Goal: Information Seeking & Learning: Understand process/instructions

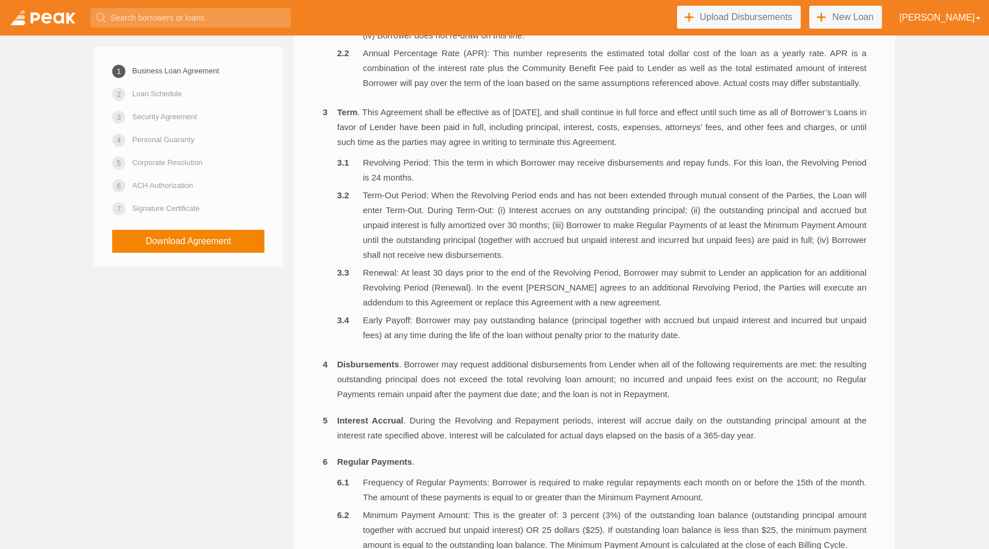
scroll to position [641, 0]
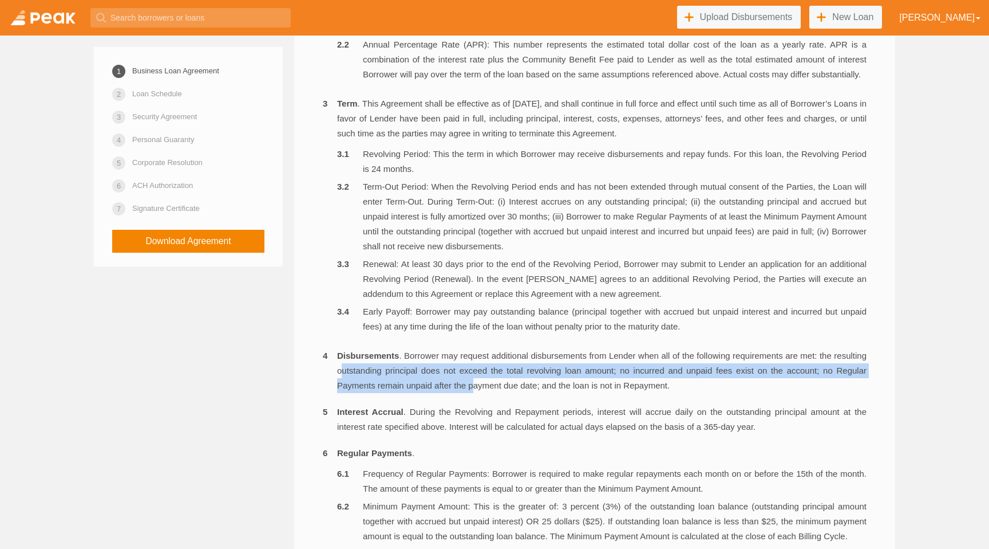
drag, startPoint x: 378, startPoint y: 382, endPoint x: 507, endPoint y: 392, distance: 129.2
click at [507, 392] on li "Disbursements . Borrower may request additional disbursements from Lender when …" at bounding box center [595, 370] width 544 height 45
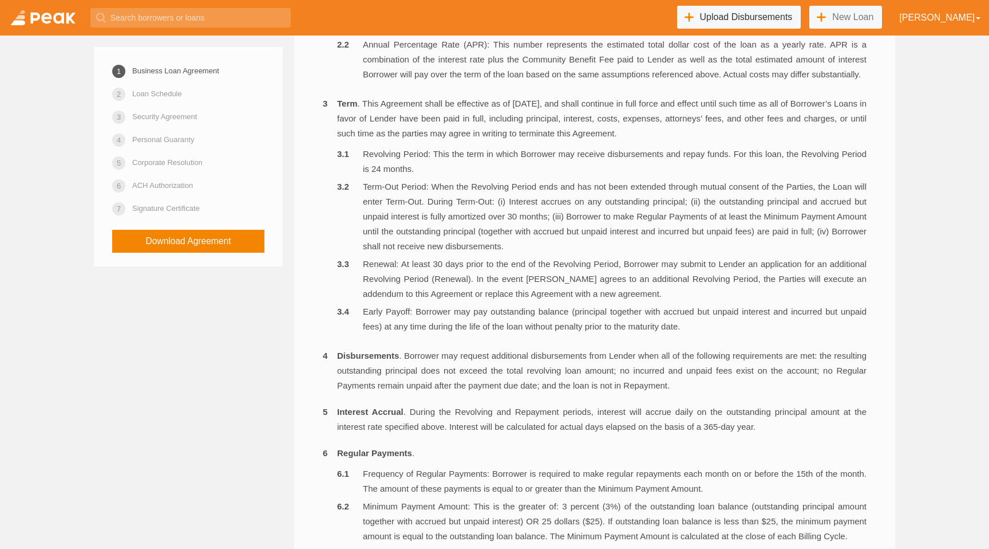
scroll to position [7349, 0]
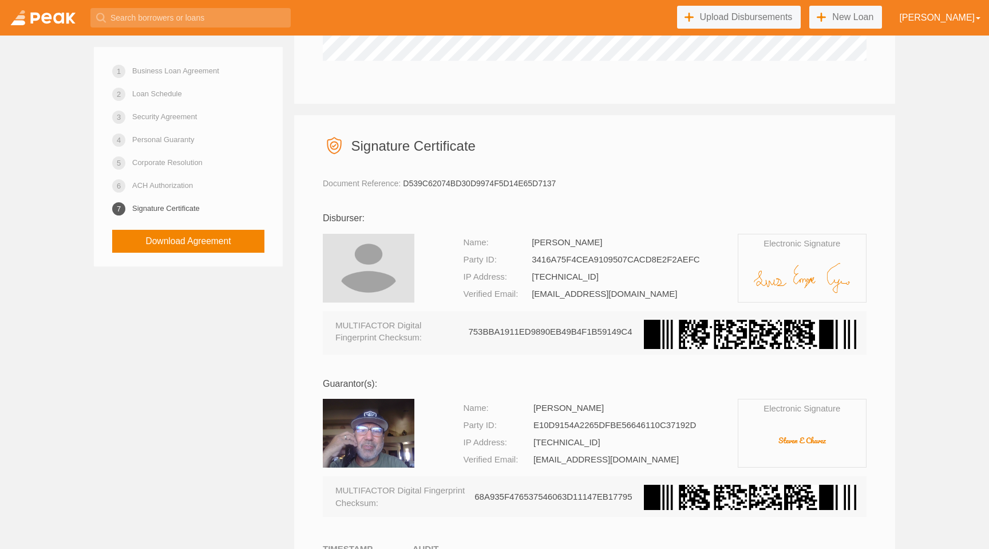
click at [182, 183] on link "ACH Authorization" at bounding box center [162, 185] width 61 height 20
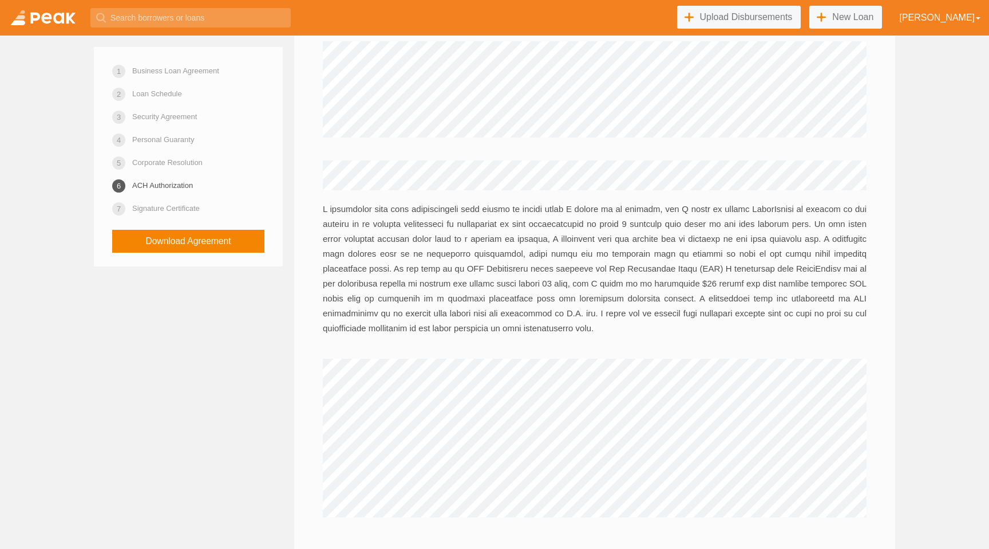
scroll to position [6880, 0]
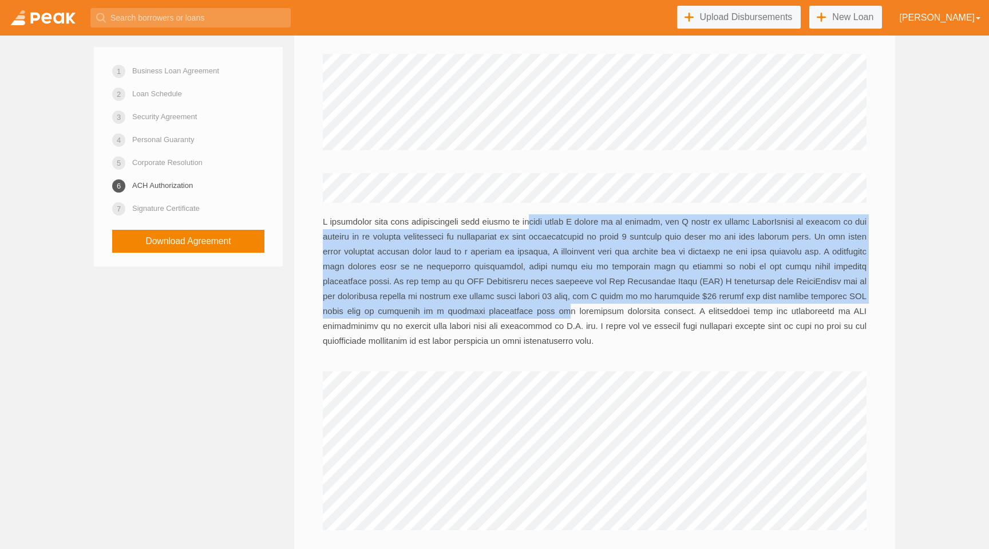
drag, startPoint x: 531, startPoint y: 277, endPoint x: 561, endPoint y: 360, distance: 88.9
click at [561, 348] on p at bounding box center [595, 281] width 544 height 134
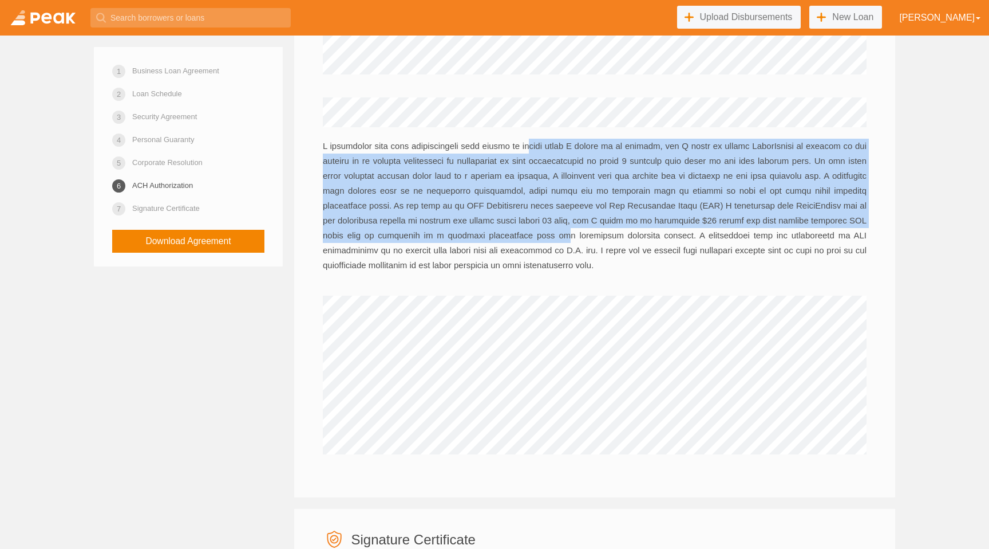
scroll to position [6878, 0]
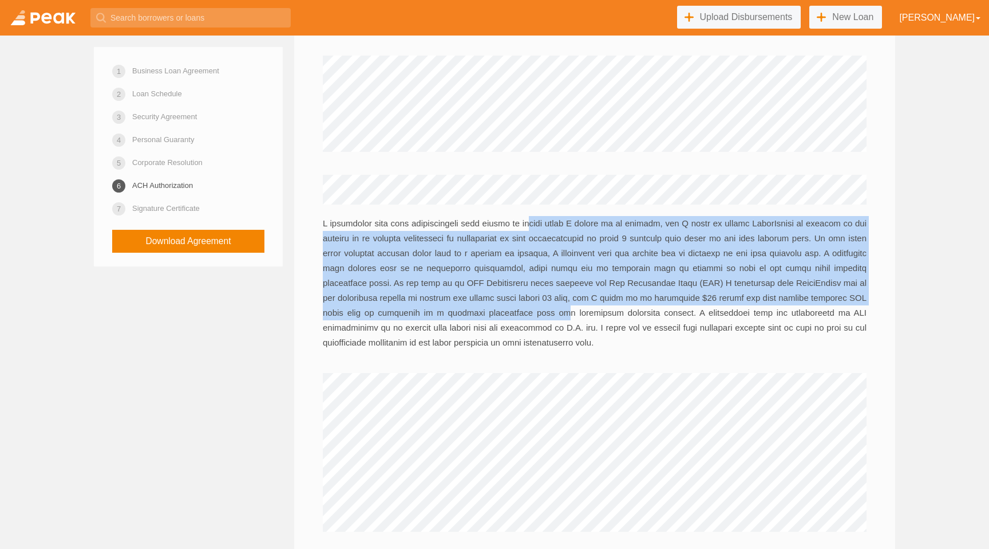
click at [159, 159] on link "Corporate Resolution" at bounding box center [167, 162] width 70 height 20
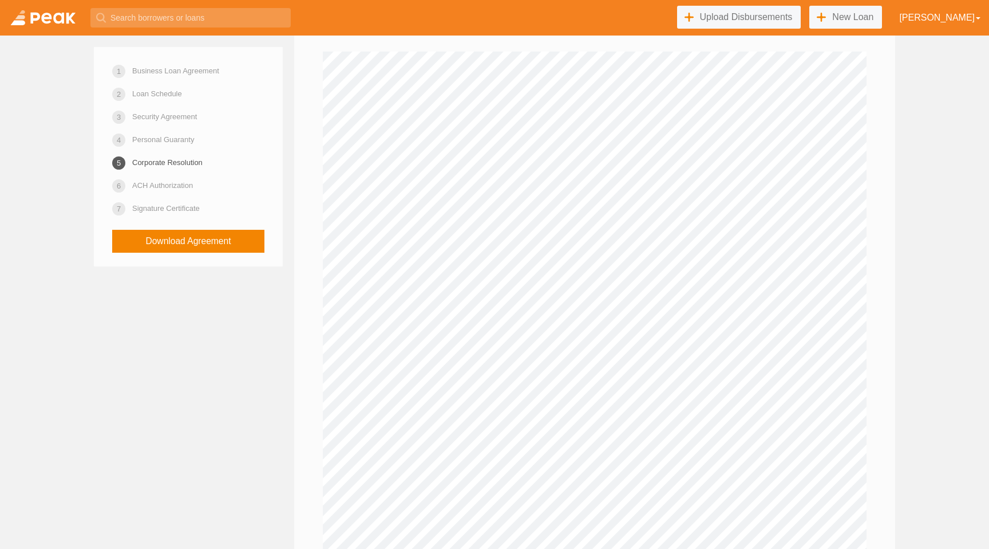
click at [177, 143] on link "Personal Guaranty" at bounding box center [163, 139] width 62 height 20
click at [157, 117] on link "Security Agreement" at bounding box center [164, 117] width 65 height 20
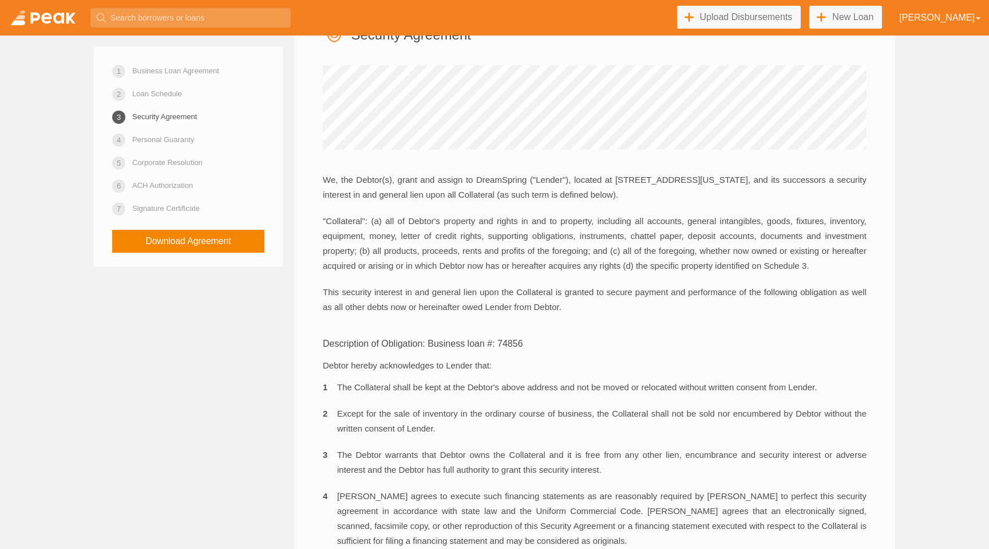
click at [159, 94] on link "Loan Schedule" at bounding box center [157, 94] width 50 height 20
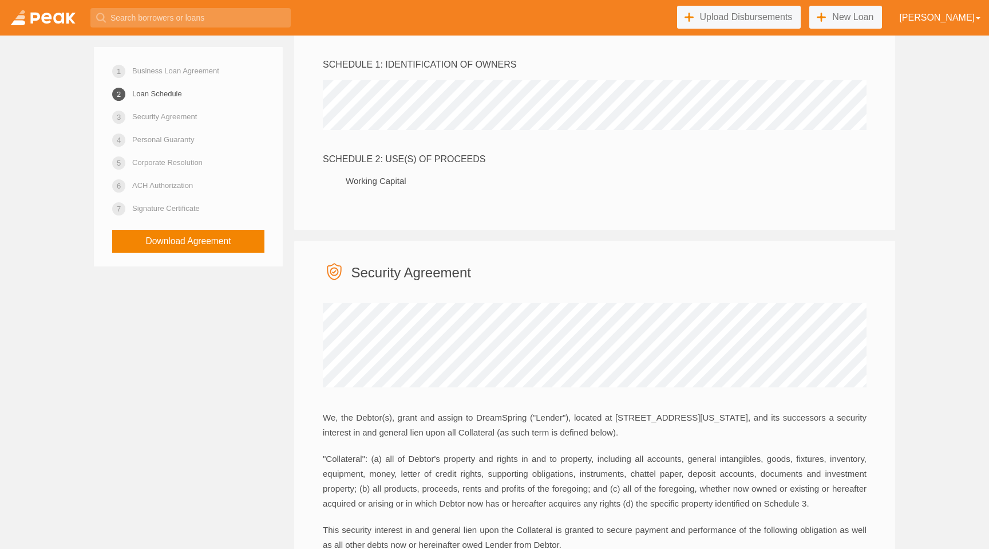
scroll to position [2906, 0]
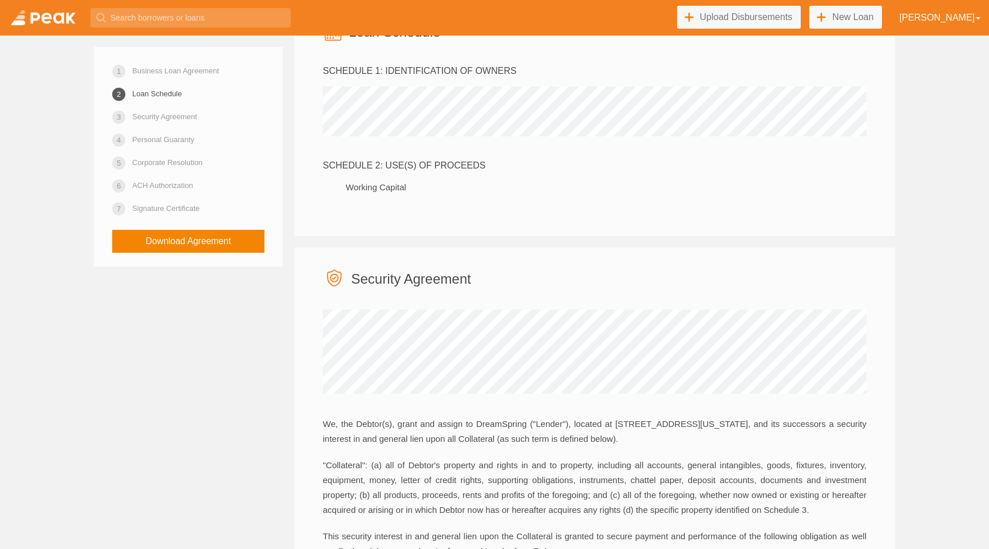
drag, startPoint x: 329, startPoint y: 208, endPoint x: 430, endPoint y: 242, distance: 106.7
click at [430, 236] on div "Loan Schedule SCHEDULE 1: IDENTIFICATION OF OWNERS SCHEDULE 2: USE(S) OF PROCEE…" at bounding box center [594, 119] width 601 height 233
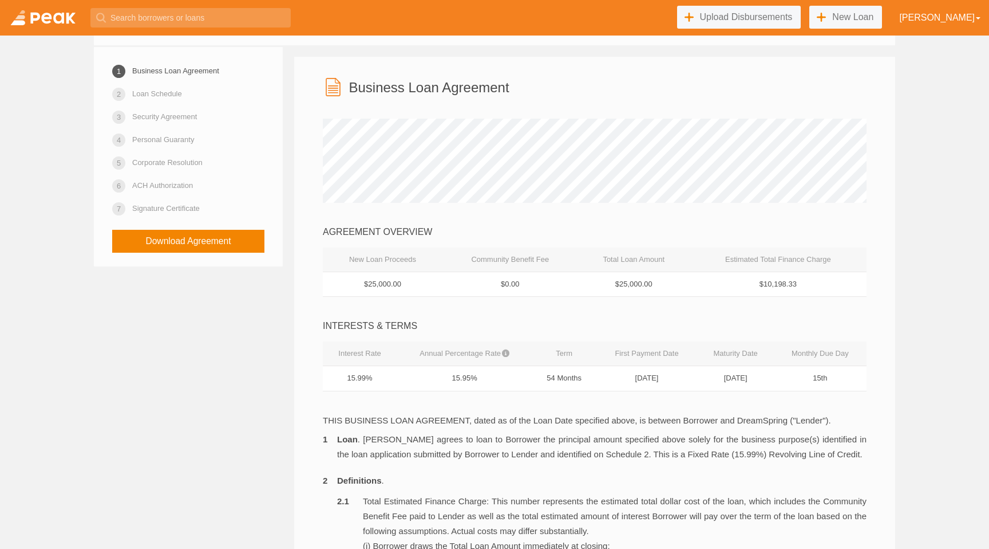
scroll to position [0, 0]
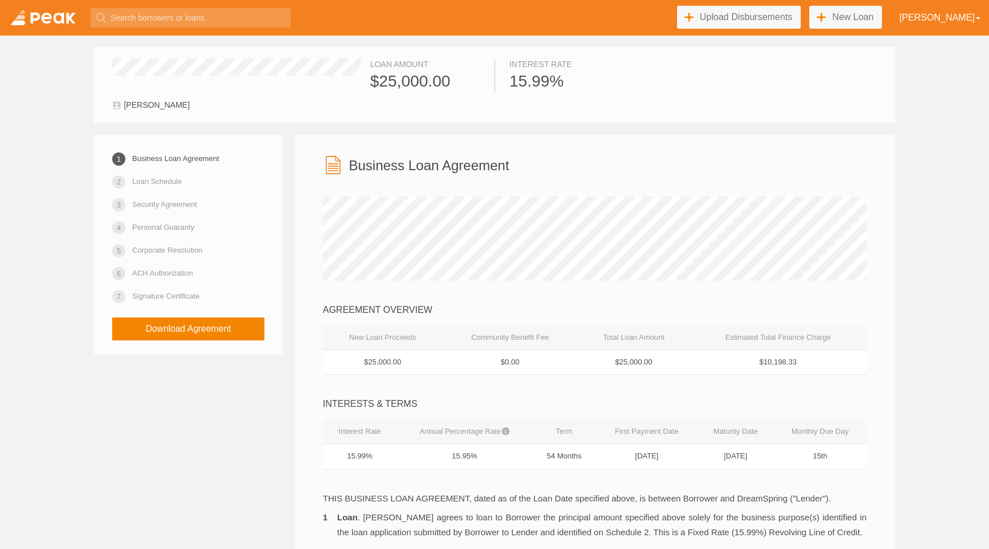
click at [38, 21] on link at bounding box center [43, 18] width 86 height 36
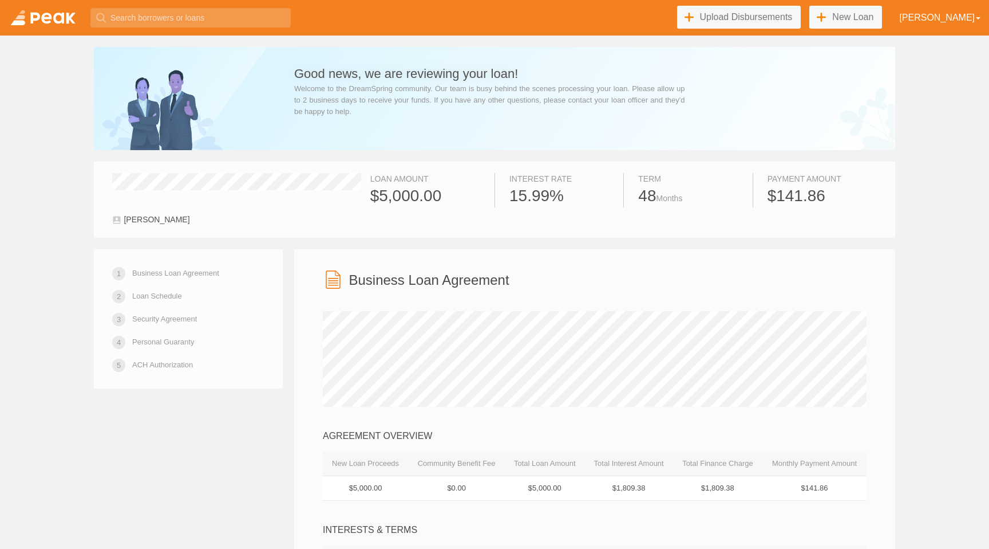
click at [155, 294] on link "Loan Schedule" at bounding box center [157, 296] width 50 height 20
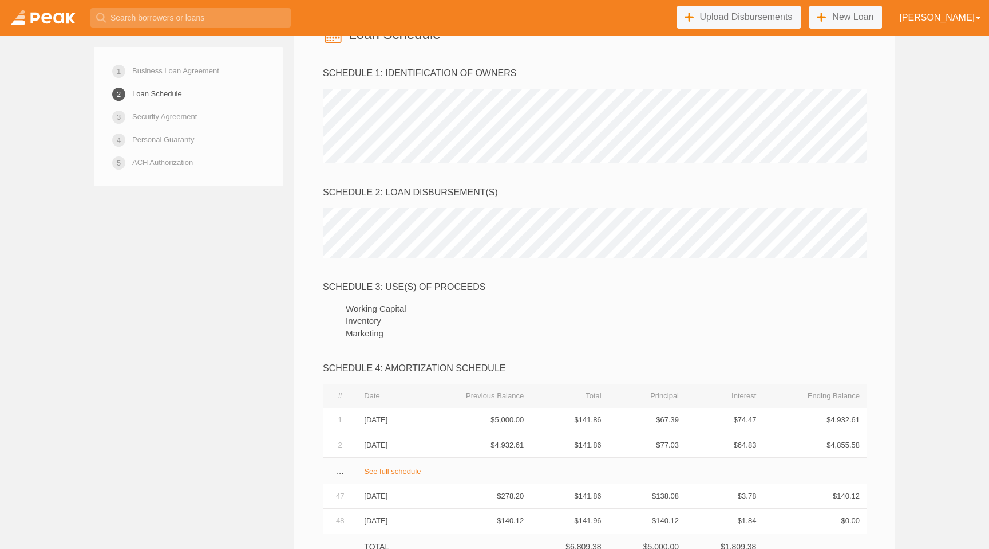
scroll to position [2491, 0]
click at [408, 197] on div "SCHEDULE 2: LOAN DISBURSEMENT(S)" at bounding box center [595, 190] width 544 height 13
click at [534, 316] on div "SCHEDULE 1: IDENTIFICATION OF OWNERS SCHEDULE 2: LOAN DISBURSEMENT(S) SCHEDULE …" at bounding box center [595, 311] width 544 height 492
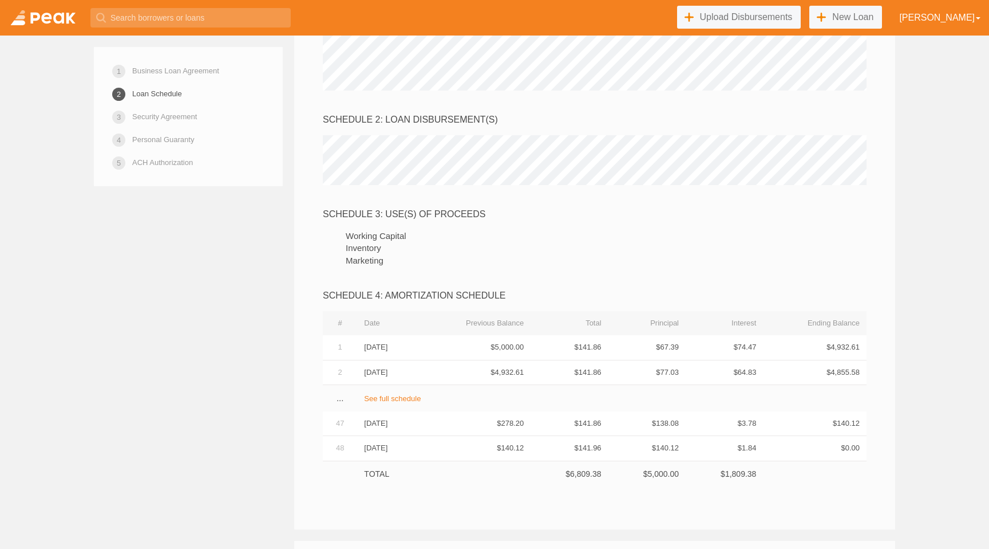
scroll to position [2567, 0]
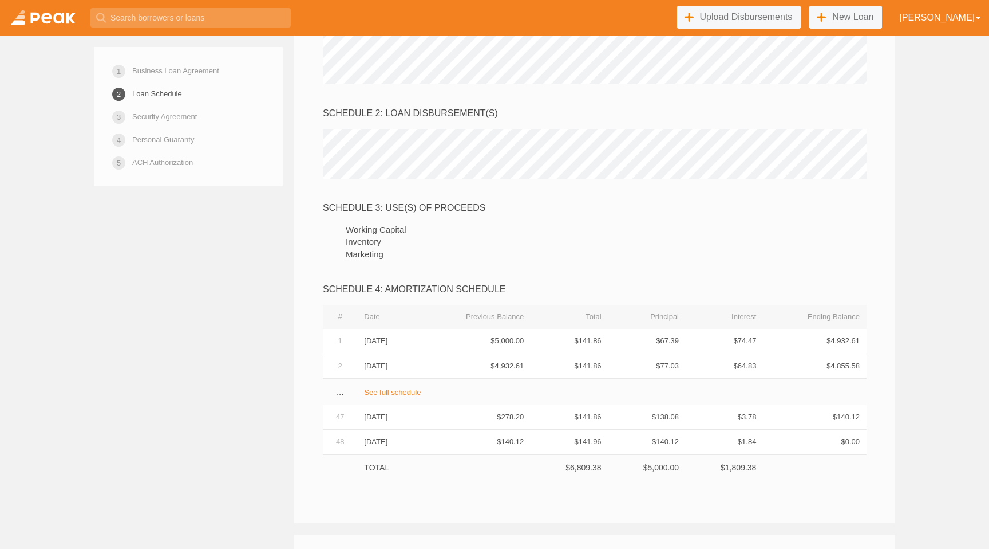
click at [616, 235] on li "Working Capital" at bounding box center [606, 229] width 521 height 12
click at [422, 244] on div "SCHEDULE 1: IDENTIFICATION OF OWNERS SCHEDULE 2: LOAN DISBURSEMENT(S) SCHEDULE …" at bounding box center [595, 234] width 544 height 492
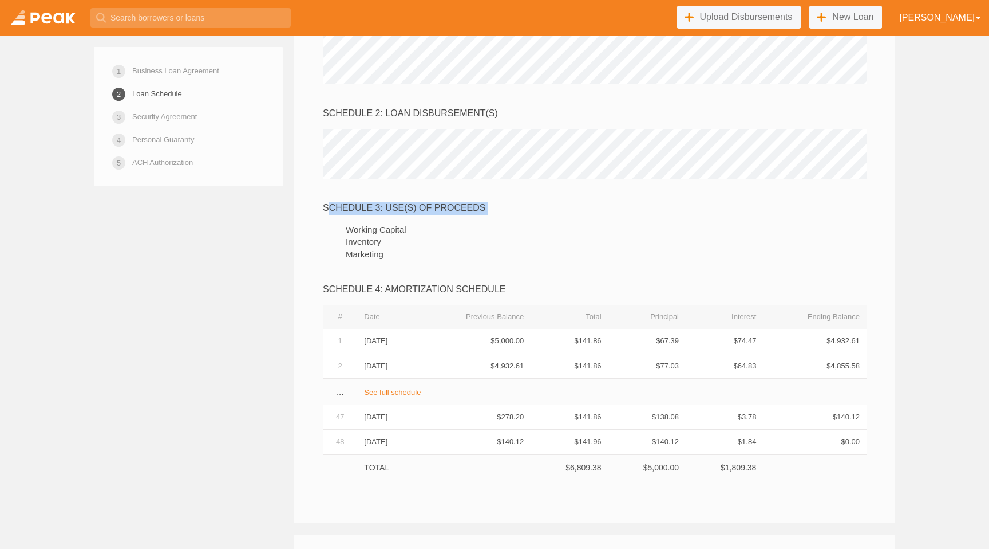
click at [422, 244] on div "SCHEDULE 1: IDENTIFICATION OF OWNERS SCHEDULE 2: LOAN DISBURSEMENT(S) SCHEDULE …" at bounding box center [595, 234] width 544 height 492
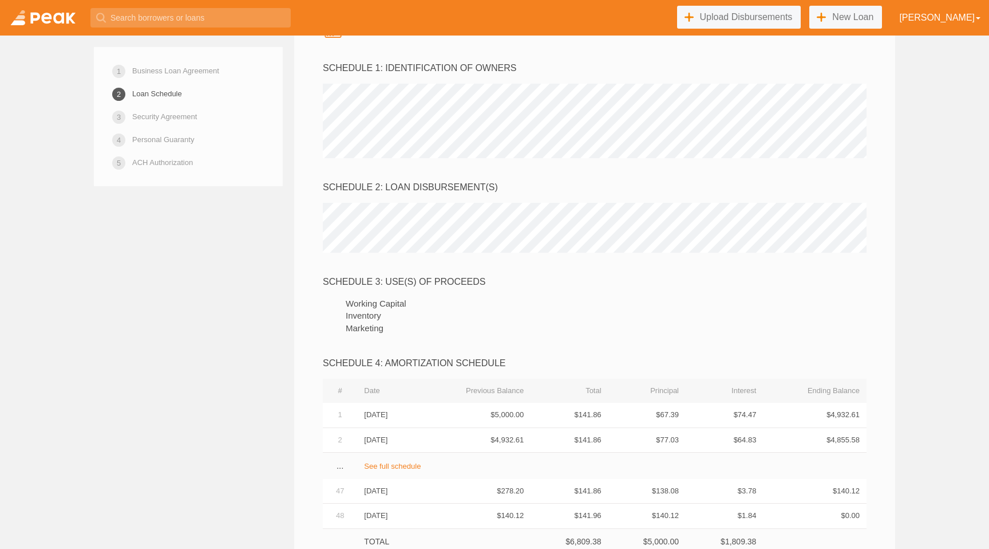
scroll to position [2484, 0]
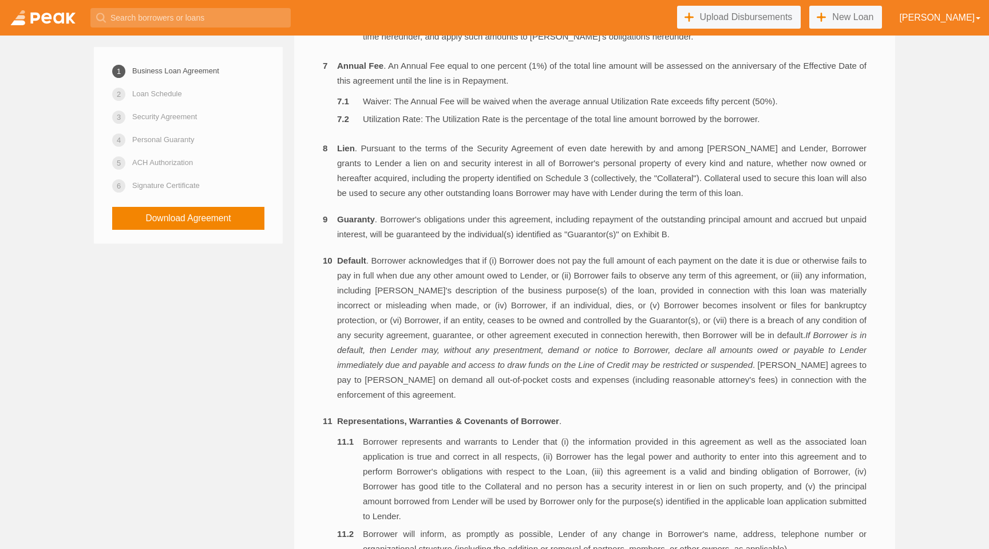
scroll to position [1310, 0]
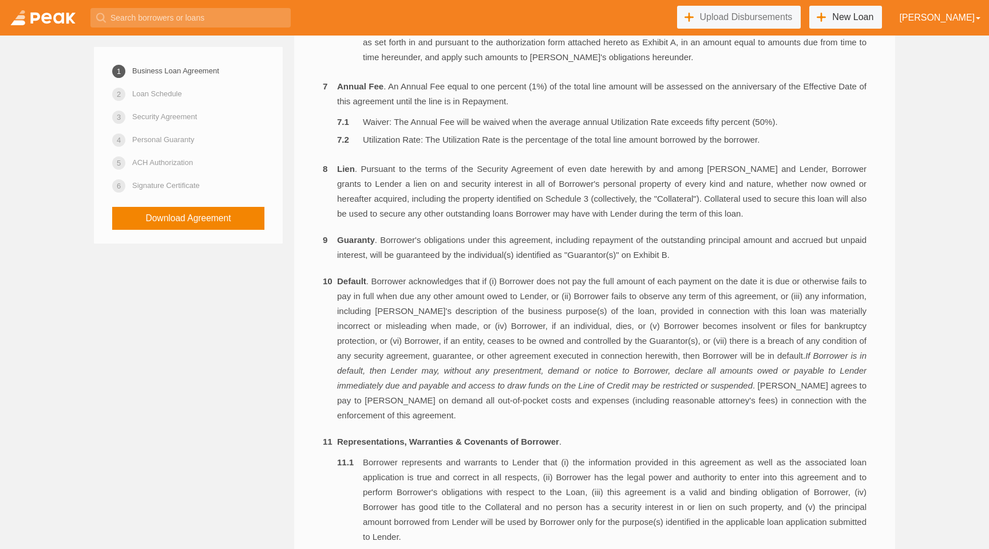
click at [882, 10] on link "New Loan" at bounding box center [846, 17] width 73 height 23
